Goal: Find contact information: Find contact information

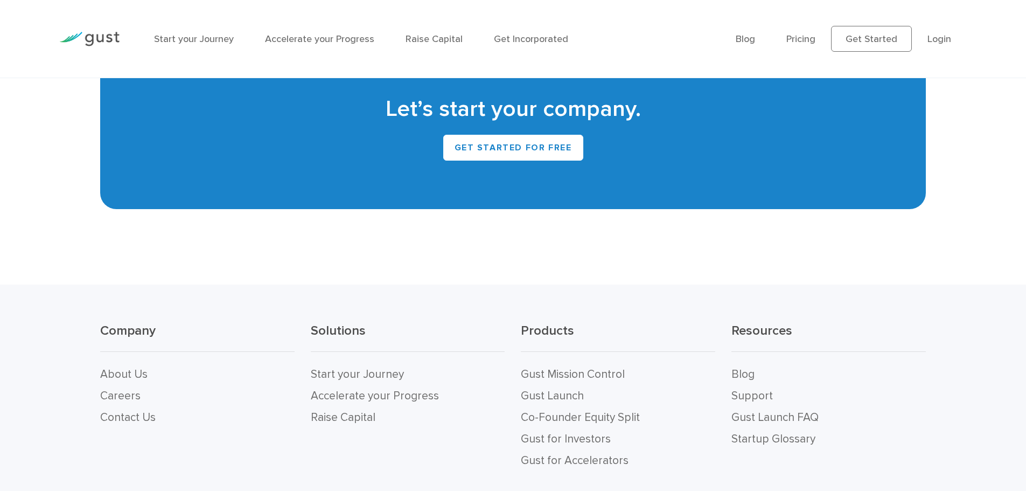
scroll to position [4762, 0]
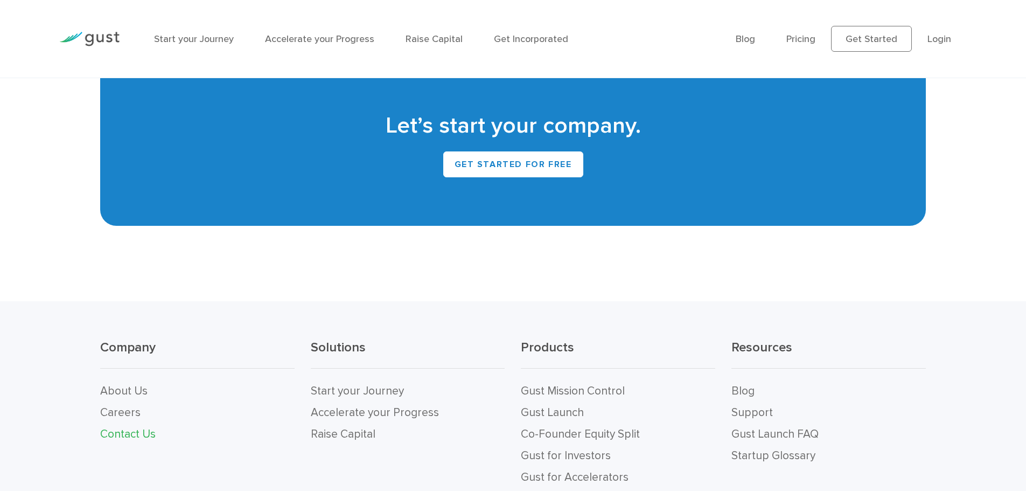
click at [107, 431] on link "Contact Us" at bounding box center [127, 433] width 55 height 13
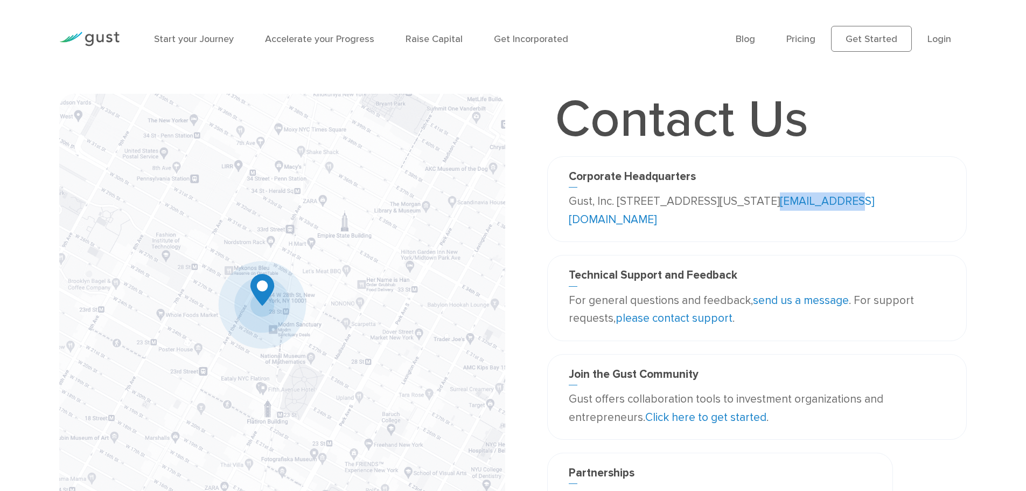
drag, startPoint x: 708, startPoint y: 217, endPoint x: 593, endPoint y: 224, distance: 114.9
click at [593, 224] on p "Gust, Inc. 188 Grand Street Second Floor New York, NY 10013 USA info@gust.com" at bounding box center [757, 210] width 377 height 36
copy link "info@gust.com"
click at [639, 222] on link "info@gust.com" at bounding box center [721, 210] width 305 height 32
click at [1010, 225] on div "Contact Us Corporate Headquarters Gust, Inc. 188 Grand Street Second Floor New …" at bounding box center [513, 315] width 1026 height 443
